Goal: Task Accomplishment & Management: Manage account settings

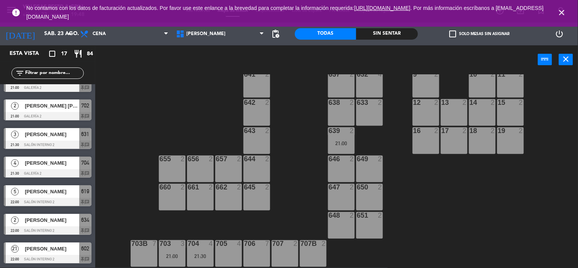
scroll to position [269, 0]
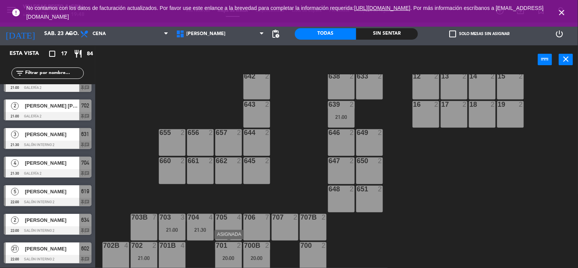
click at [231, 252] on div "701 2 20:00" at bounding box center [228, 255] width 27 height 27
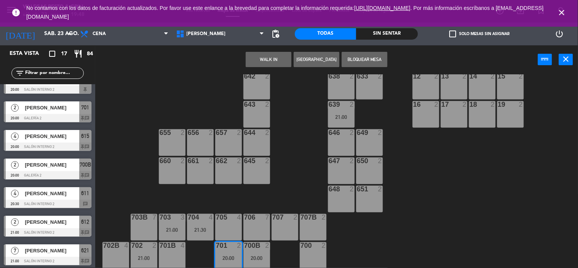
scroll to position [85, 0]
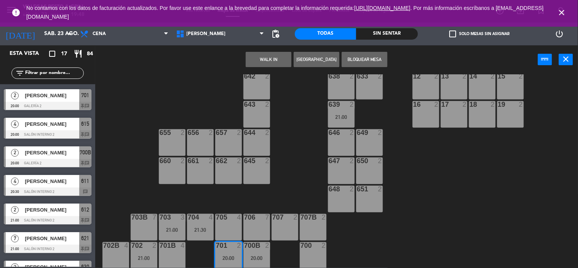
click at [55, 100] on div "[PERSON_NAME]" at bounding box center [51, 95] width 55 height 13
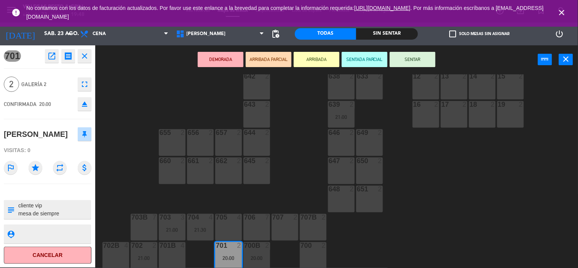
click at [404, 55] on button "SENTAR" at bounding box center [413, 59] width 46 height 15
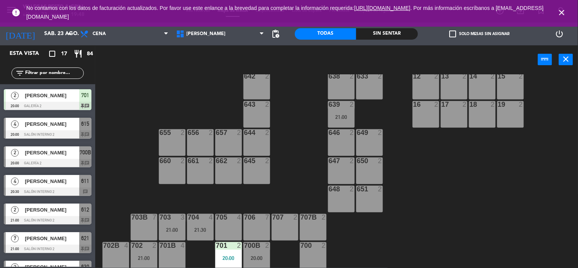
click at [44, 201] on div "2 [PERSON_NAME] 21:00 Salón Interno 2 612 chat" at bounding box center [47, 214] width 95 height 29
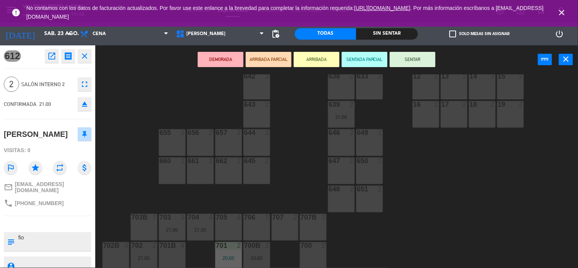
click at [122, 159] on div "602 21 22:00 603 21 22:00 604 21 22:00 608 2 607 4 605 2 606 2 610 2 609 4 20:0…" at bounding box center [339, 171] width 477 height 194
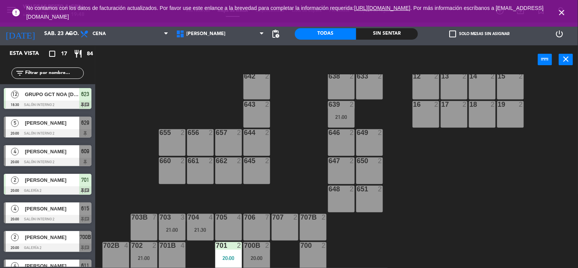
click at [450, 220] on div "602 21 22:00 603 21 22:00 604 21 22:00 608 2 607 4 605 2 606 2 610 2 609 4 20:0…" at bounding box center [339, 171] width 477 height 194
click at [565, 14] on icon "close" at bounding box center [562, 12] width 9 height 9
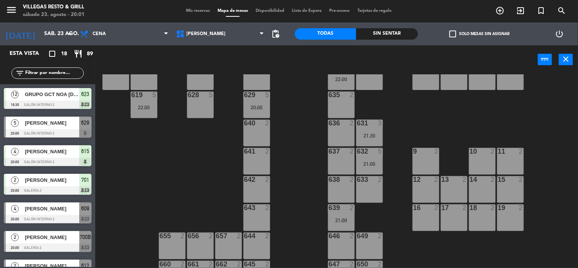
scroll to position [169, 0]
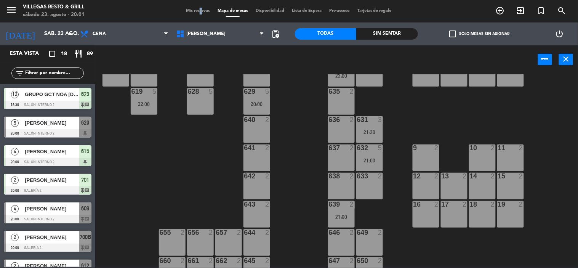
click at [195, 11] on span "Mis reservas" at bounding box center [198, 11] width 32 height 4
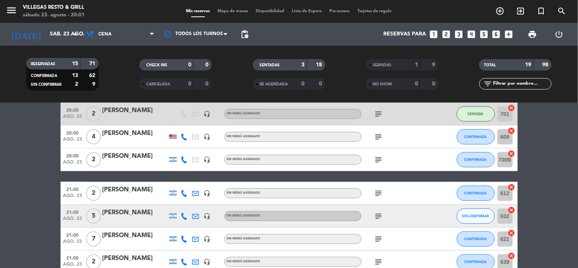
scroll to position [127, 0]
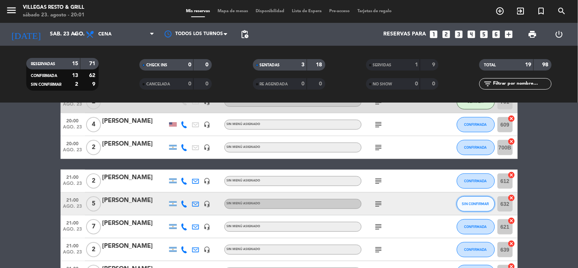
click at [467, 204] on span "SIN CONFIRMAR" at bounding box center [475, 204] width 27 height 4
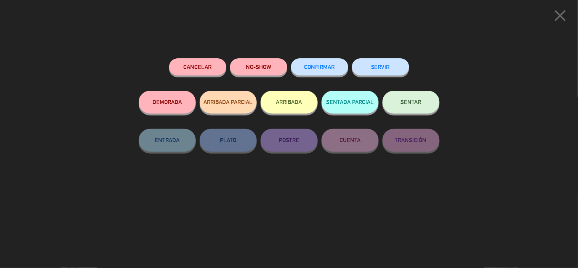
click at [340, 73] on button "CONFIRMAR" at bounding box center [319, 66] width 57 height 17
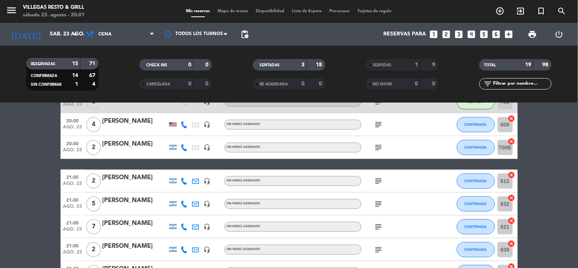
click at [243, 10] on span "Mapa de mesas" at bounding box center [233, 11] width 38 height 4
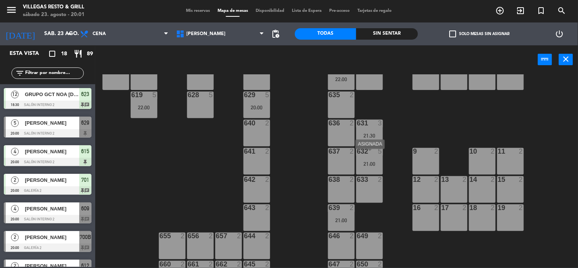
scroll to position [169, 0]
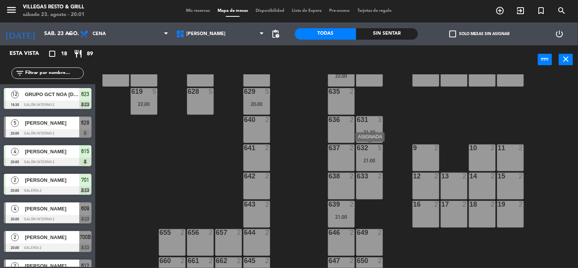
click at [372, 158] on div "21:00" at bounding box center [369, 160] width 27 height 5
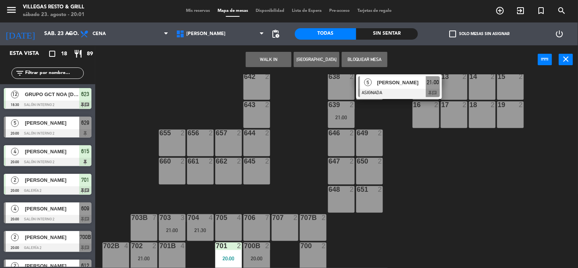
scroll to position [269, 0]
click at [262, 225] on div "706 7" at bounding box center [257, 227] width 27 height 27
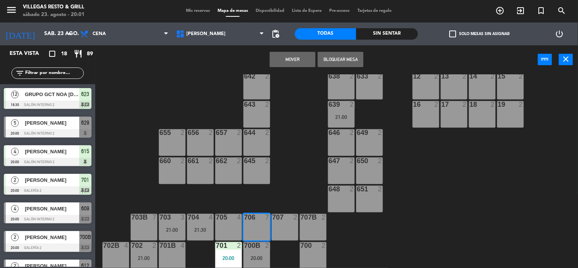
click at [300, 59] on button "Mover" at bounding box center [293, 59] width 46 height 15
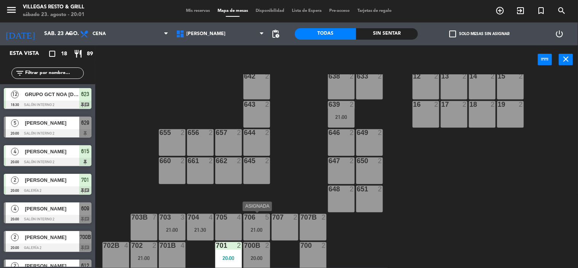
click at [250, 222] on div "706 5 21:00" at bounding box center [257, 227] width 27 height 27
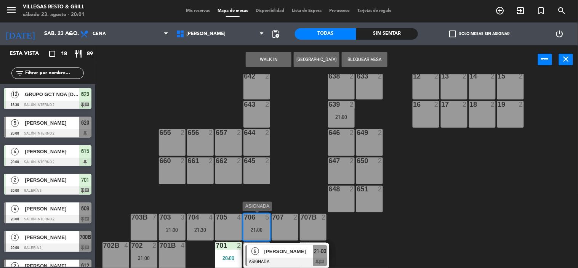
click at [271, 251] on span "[PERSON_NAME]" at bounding box center [289, 251] width 49 height 8
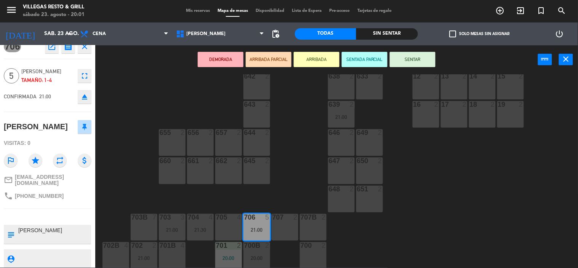
scroll to position [0, 0]
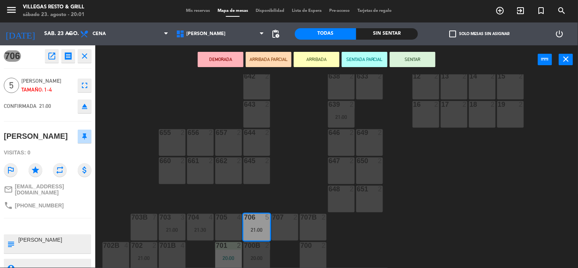
click at [87, 59] on icon "close" at bounding box center [84, 55] width 9 height 9
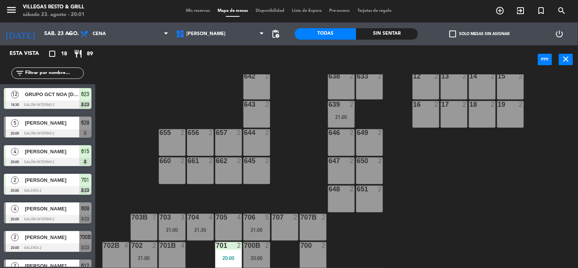
scroll to position [0, 0]
click at [59, 212] on span "[PERSON_NAME]" at bounding box center [52, 209] width 55 height 8
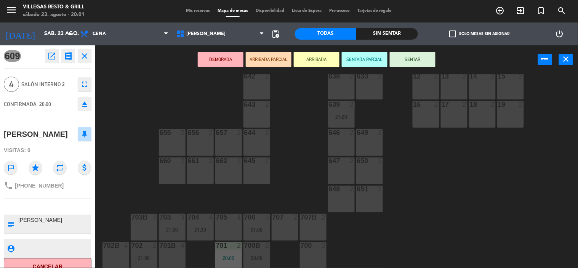
click at [127, 143] on div "602 21 22:00 603 21 22:00 604 21 22:00 608 2 607 4 605 2 606 2 610 2 609 4 20:0…" at bounding box center [339, 171] width 477 height 194
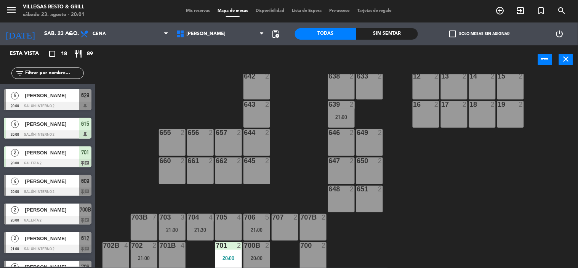
scroll to position [42, 0]
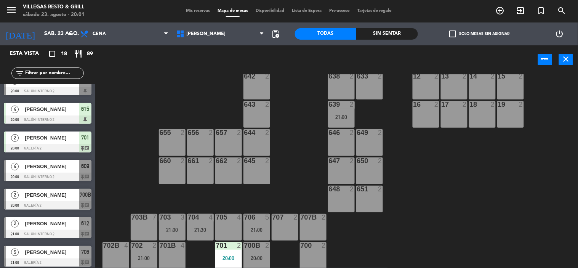
click at [53, 196] on span "[PERSON_NAME]" at bounding box center [52, 195] width 55 height 8
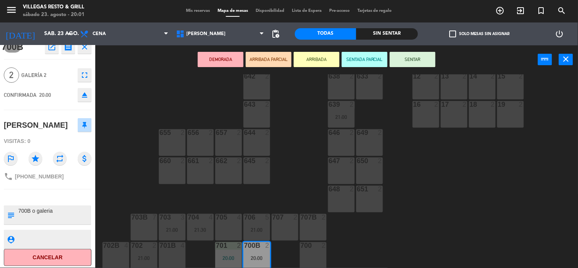
scroll to position [11, 0]
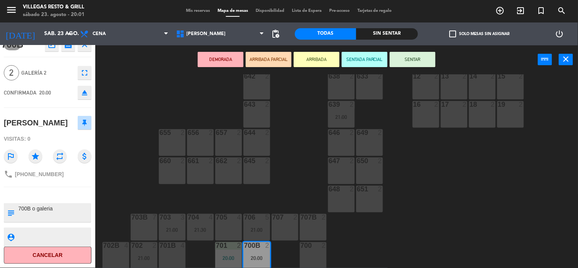
click at [121, 134] on div "602 21 22:00 603 21 22:00 604 21 22:00 608 2 607 4 605 2 606 2 610 2 609 4 20:0…" at bounding box center [339, 171] width 477 height 194
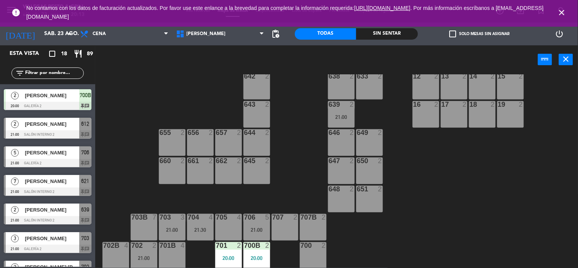
scroll to position [127, 0]
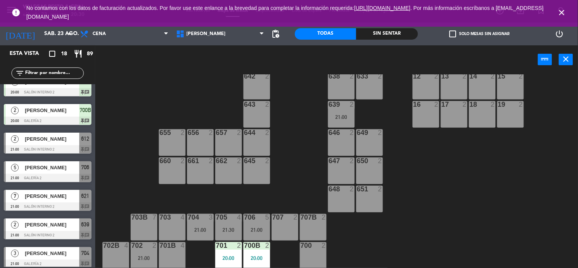
click at [39, 172] on div "[PERSON_NAME]" at bounding box center [51, 167] width 55 height 13
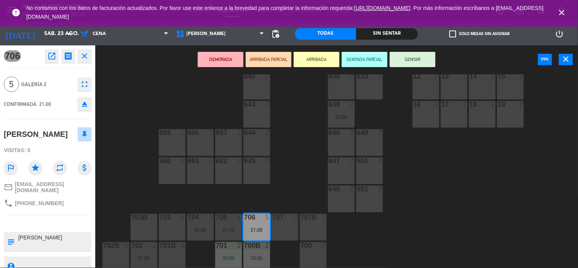
click at [501, 219] on div "602 21 22:00 603 21 22:00 604 21 22:00 608 2 607 4 20:00 605 2 606 2 610 2 609 …" at bounding box center [339, 171] width 477 height 194
